Goal: Information Seeking & Learning: Learn about a topic

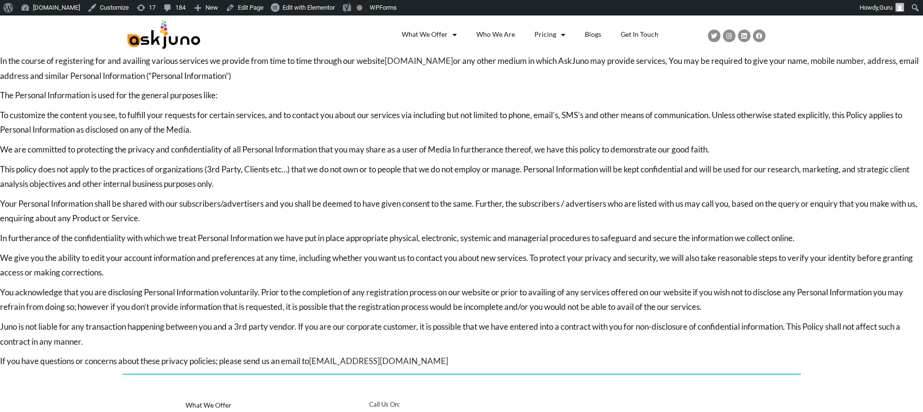
scroll to position [107, 0]
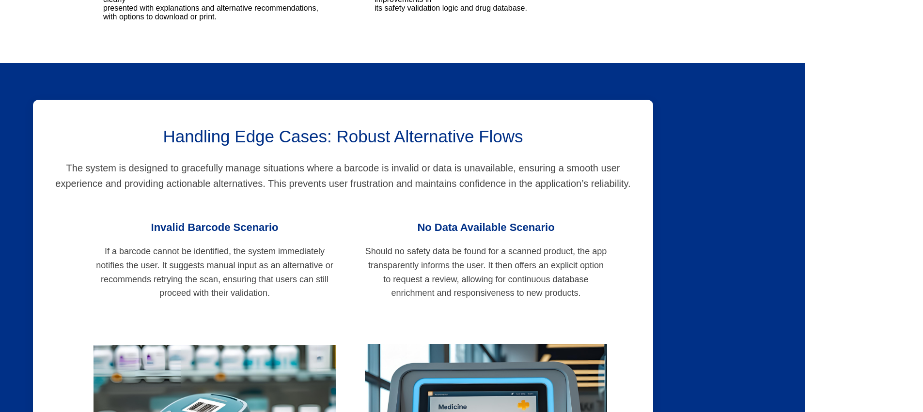
scroll to position [269, 0]
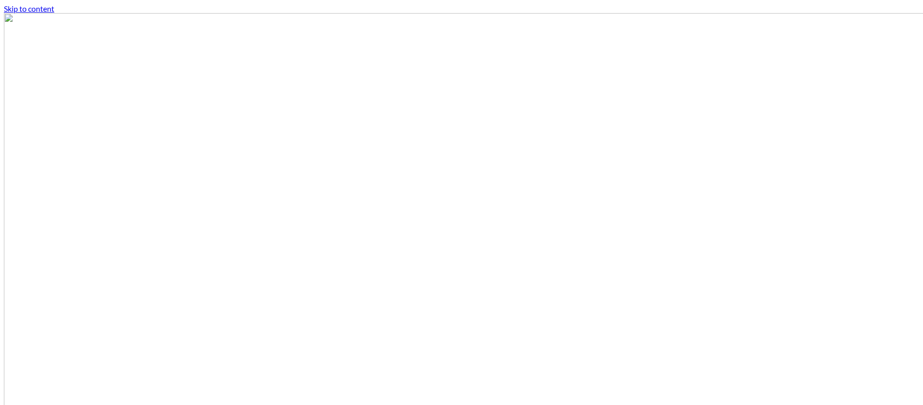
click at [27, 8] on link "Skip to content" at bounding box center [29, 8] width 50 height 9
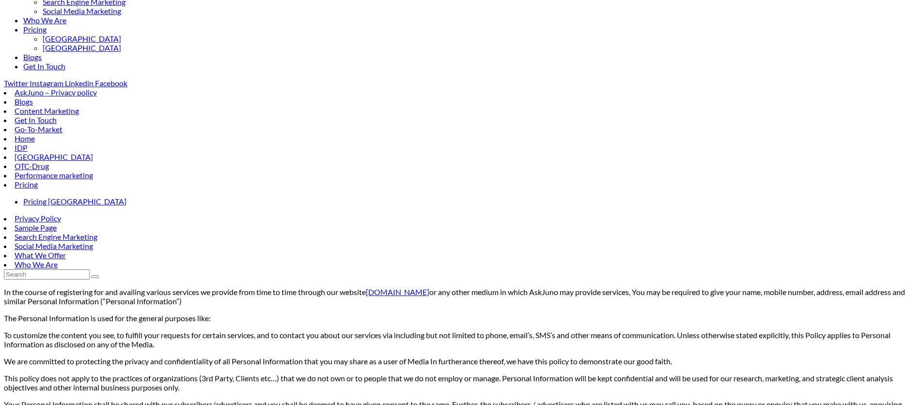
scroll to position [808, 0]
